Goal: Task Accomplishment & Management: Manage account settings

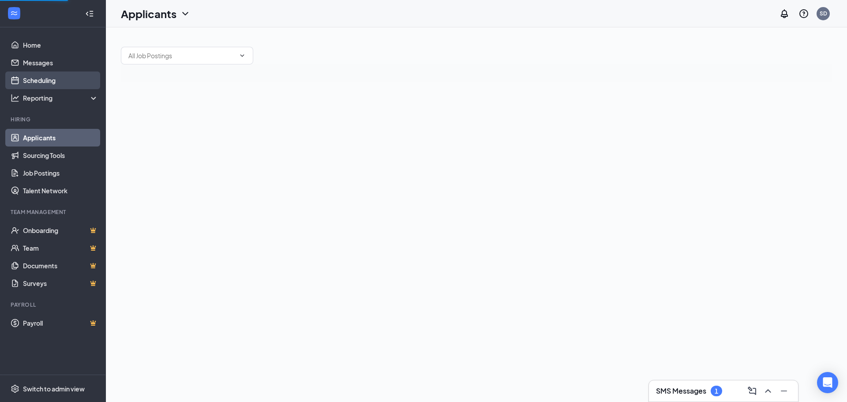
click at [41, 73] on link "Scheduling" at bounding box center [60, 80] width 75 height 18
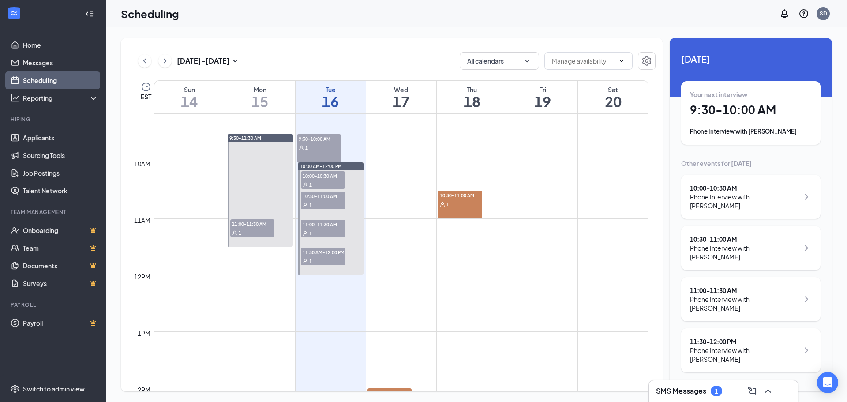
scroll to position [522, 0]
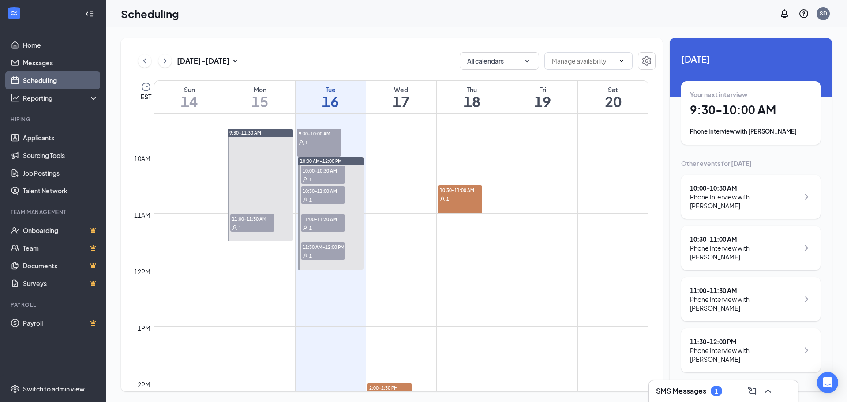
click at [306, 247] on span "11:30 AM-12:00 PM" at bounding box center [323, 246] width 44 height 9
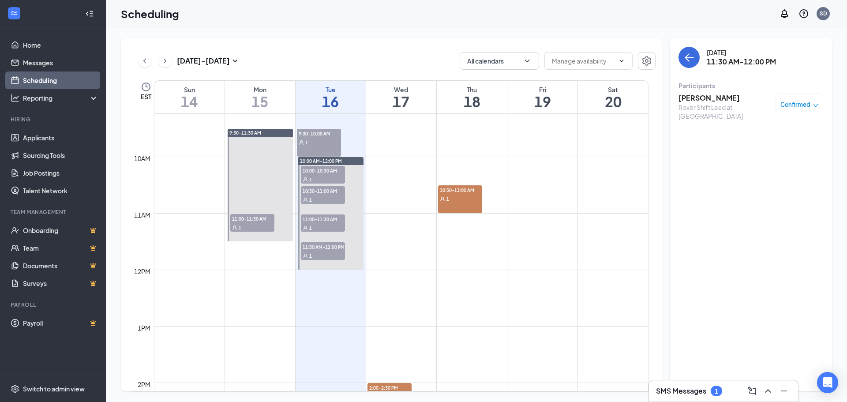
click at [790, 109] on span "Confirmed" at bounding box center [795, 104] width 30 height 9
click at [783, 128] on div "Request Reschedule Mark complete Mark as no-show Cancel" at bounding box center [772, 157] width 92 height 80
click at [780, 137] on span "Request Reschedule" at bounding box center [779, 133] width 60 height 10
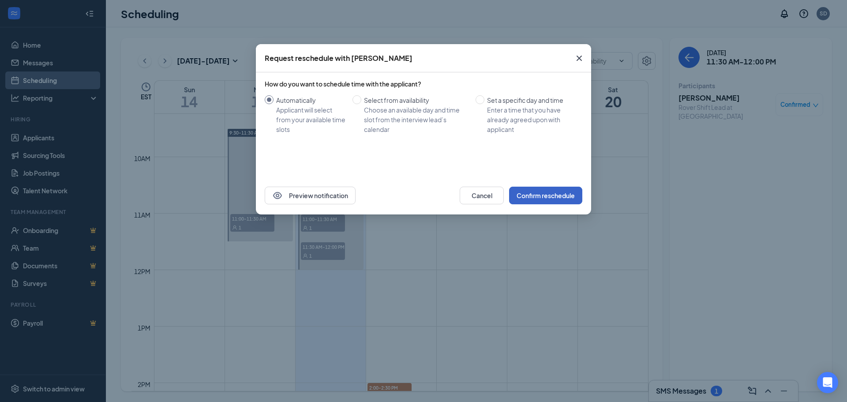
click at [543, 193] on button "Confirm reschedule" at bounding box center [545, 196] width 73 height 18
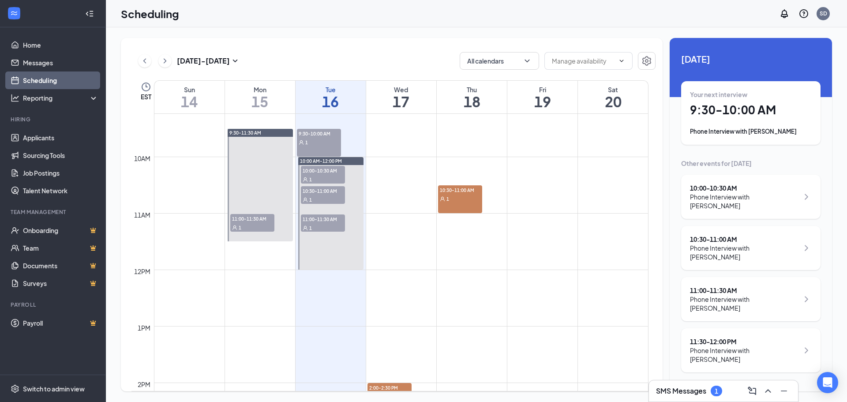
click at [687, 392] on h3 "SMS Messages" at bounding box center [681, 391] width 50 height 10
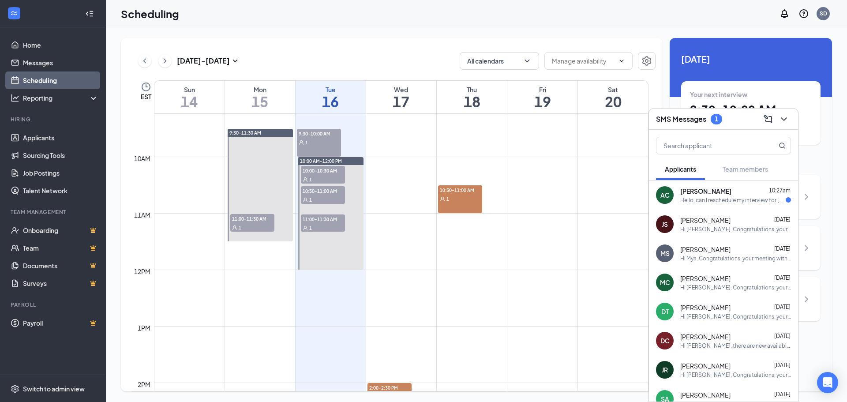
click at [718, 198] on div "Hello, can I reschedule my interview for [DATE] 2pm to 2:30" at bounding box center [732, 199] width 105 height 7
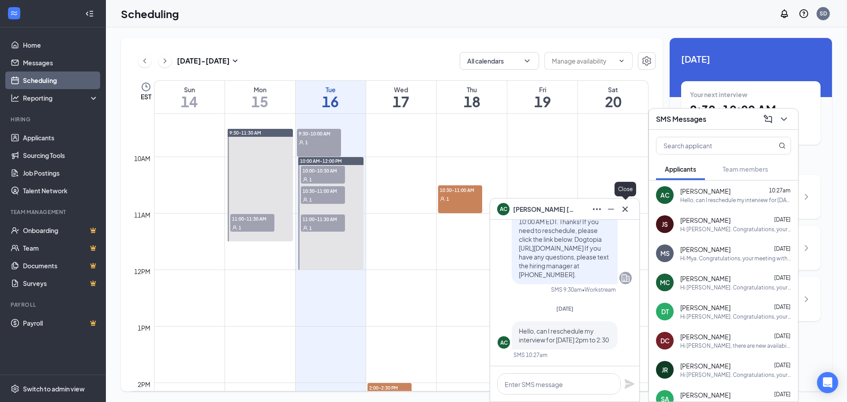
click at [624, 207] on icon "Cross" at bounding box center [625, 209] width 11 height 11
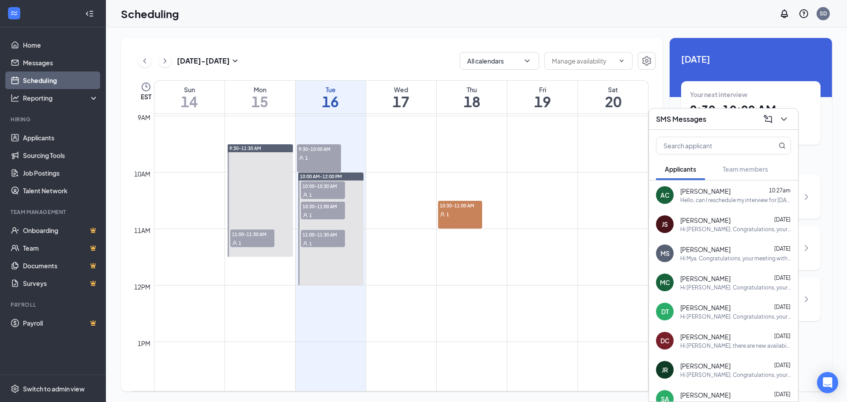
scroll to position [504, 0]
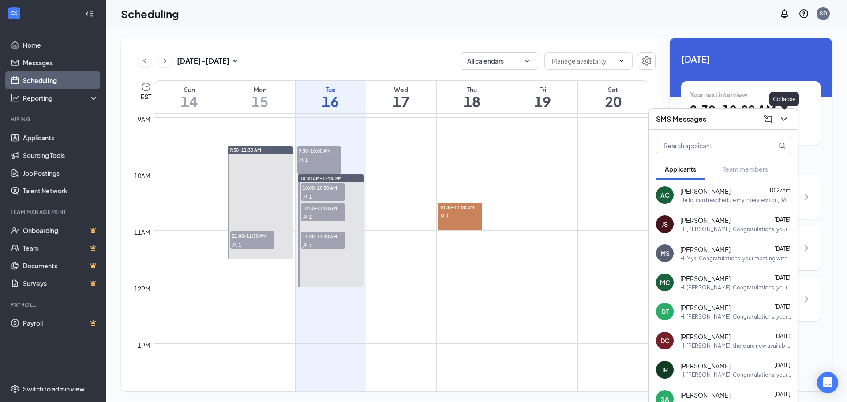
click at [781, 119] on icon "ChevronDown" at bounding box center [783, 119] width 11 height 11
